Goal: Task Accomplishment & Management: Manage account settings

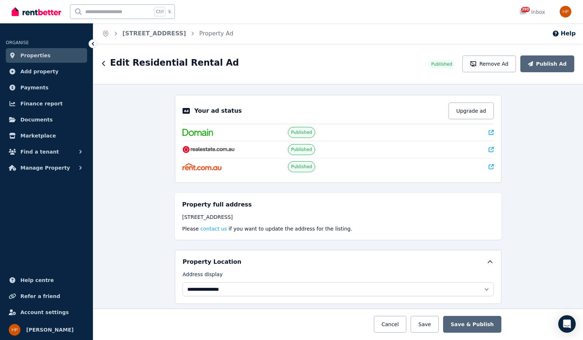
select select "**********"
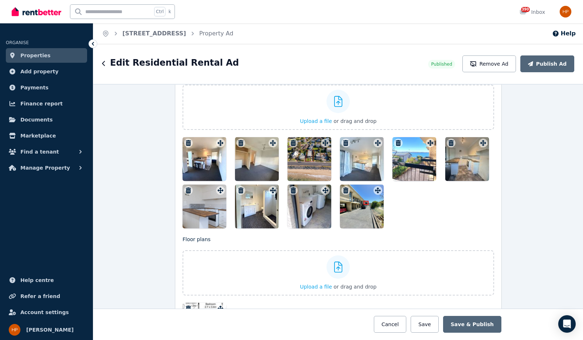
click at [145, 183] on div "**********" at bounding box center [338, 212] width 490 height 256
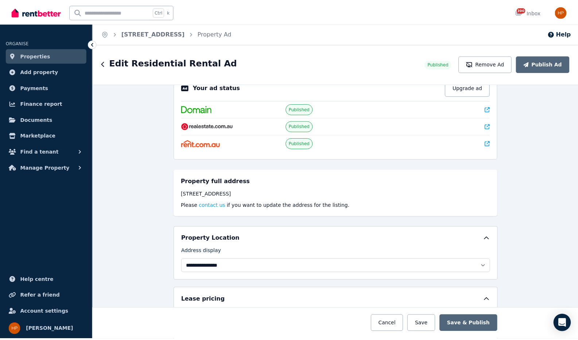
scroll to position [0, 0]
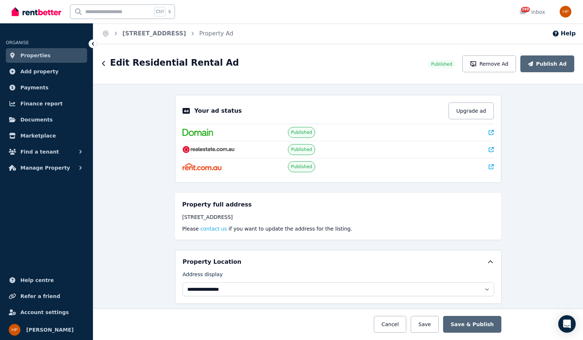
click at [103, 62] on icon "button" at bounding box center [104, 64] width 4 height 6
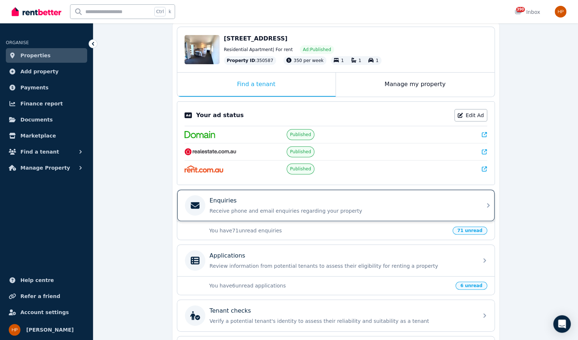
scroll to position [73, 0]
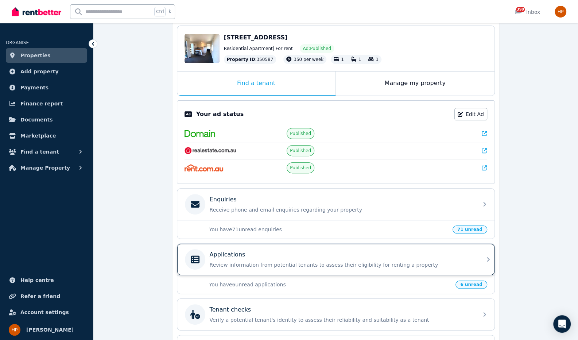
click at [351, 265] on div "Applications Review information from potential tenants to assess their eligibil…" at bounding box center [329, 259] width 289 height 20
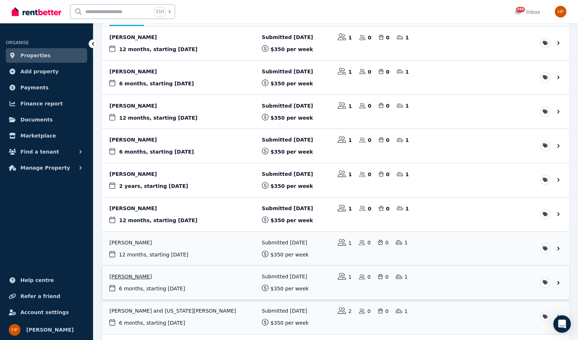
scroll to position [109, 0]
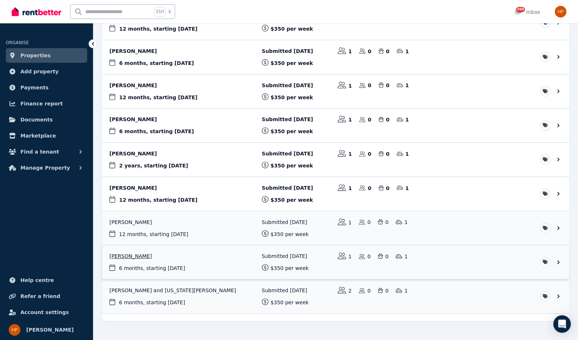
click at [193, 252] on link "View application: Ajay Aghariya" at bounding box center [335, 262] width 467 height 34
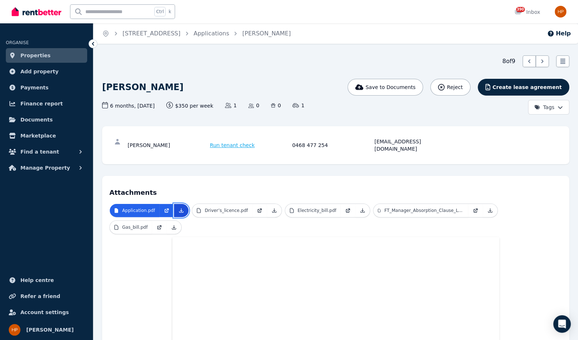
click at [180, 207] on icon at bounding box center [181, 210] width 6 height 6
click at [271, 207] on icon at bounding box center [274, 210] width 6 height 6
click at [360, 207] on icon at bounding box center [363, 210] width 6 height 6
click at [487, 207] on icon at bounding box center [490, 210] width 6 height 6
click at [177, 224] on icon at bounding box center [174, 227] width 6 height 6
